Goal: Find specific page/section: Find specific page/section

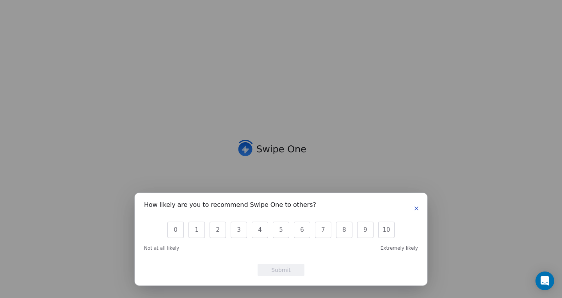
click at [419, 206] on icon "button" at bounding box center [416, 209] width 6 height 6
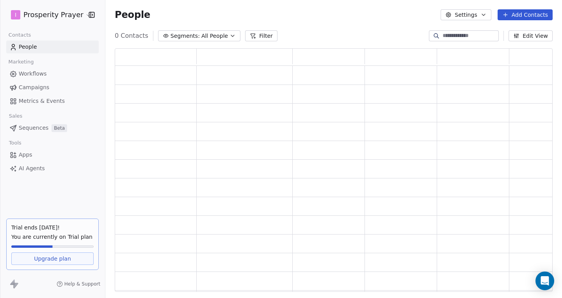
scroll to position [238, 432]
click at [33, 85] on span "Campaigns" at bounding box center [34, 87] width 30 height 8
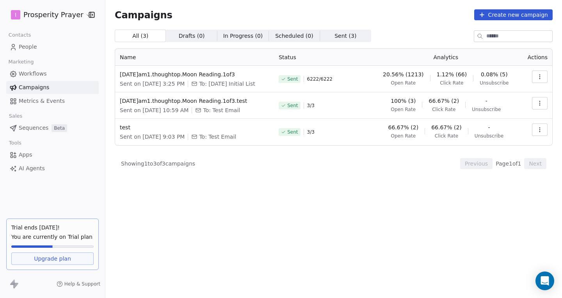
click at [224, 216] on div "All ( 3 ) All ( 3 ) Drafts ( 0 ) Drafts ( 0 ) In Progress ( 0 ) In Progress ( 0…" at bounding box center [334, 130] width 438 height 200
